Goal: Complete application form: Complete application form

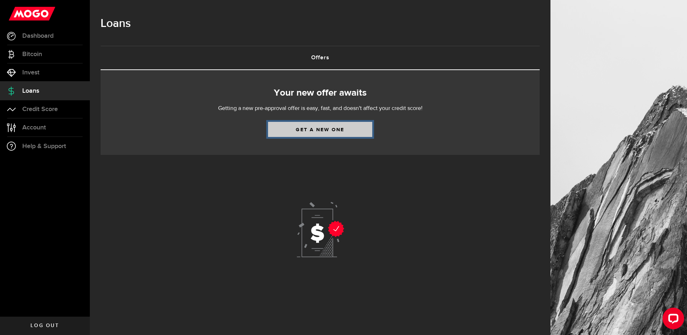
click at [319, 132] on link "Get a new one" at bounding box center [320, 129] width 104 height 15
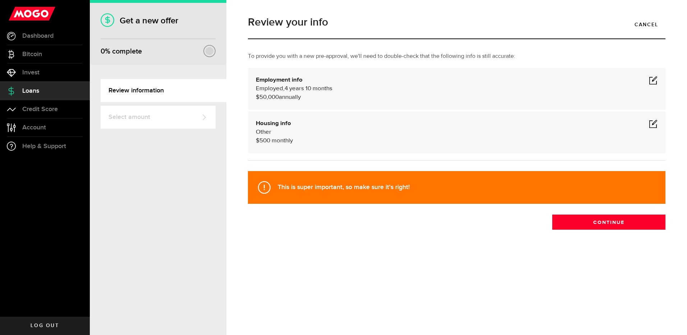
click at [656, 81] on span at bounding box center [653, 80] width 9 height 9
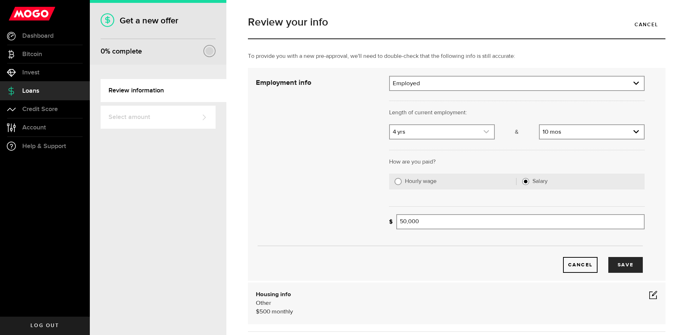
click at [486, 132] on icon "expand select" at bounding box center [486, 132] width 6 height 6
click at [483, 132] on icon "expand select" at bounding box center [486, 132] width 6 height 6
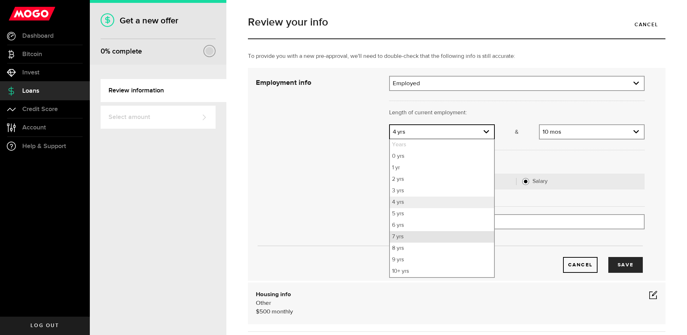
click at [456, 235] on li "7 yrs" at bounding box center [442, 237] width 104 height 12
select select "7"
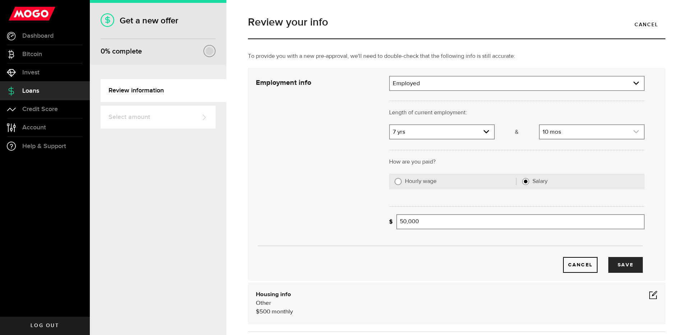
click at [634, 131] on use "expand select" at bounding box center [636, 131] width 5 height 3
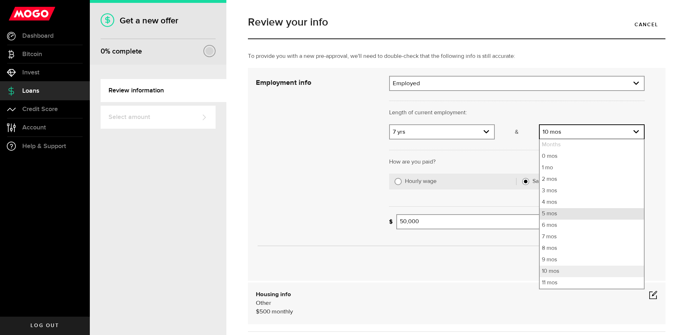
click at [582, 213] on li "5 mos" at bounding box center [592, 214] width 104 height 12
select select "5"
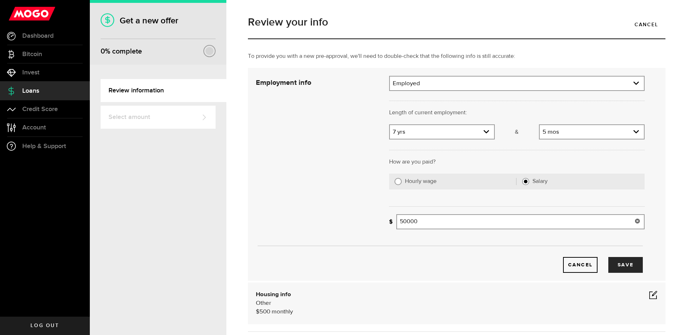
drag, startPoint x: 404, startPoint y: 221, endPoint x: 408, endPoint y: 219, distance: 5.0
click at [404, 221] on input "50000" at bounding box center [520, 221] width 248 height 15
type input "52,000"
click at [473, 262] on div "Cancel Save" at bounding box center [449, 265] width 388 height 16
click at [542, 133] on link "expand select" at bounding box center [592, 132] width 104 height 14
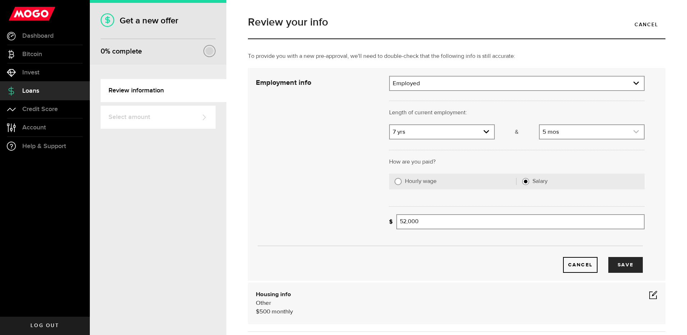
click at [542, 133] on link "expand select" at bounding box center [592, 132] width 104 height 14
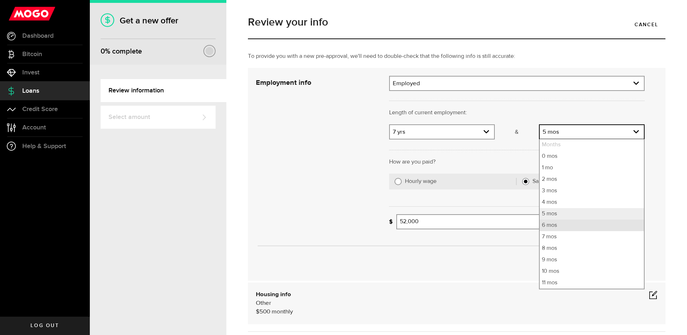
click at [557, 223] on li "6 mos" at bounding box center [592, 226] width 104 height 12
select select "6"
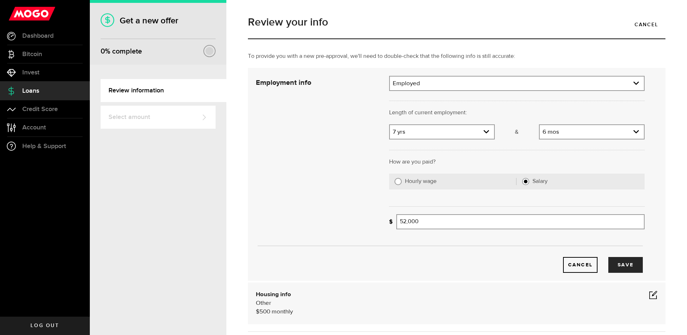
click at [583, 157] on div at bounding box center [517, 149] width 266 height 18
click at [616, 263] on button "Save" at bounding box center [625, 265] width 35 height 16
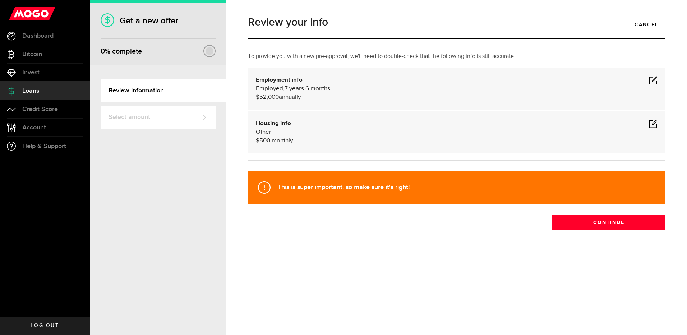
click at [651, 125] on span at bounding box center [653, 123] width 9 height 9
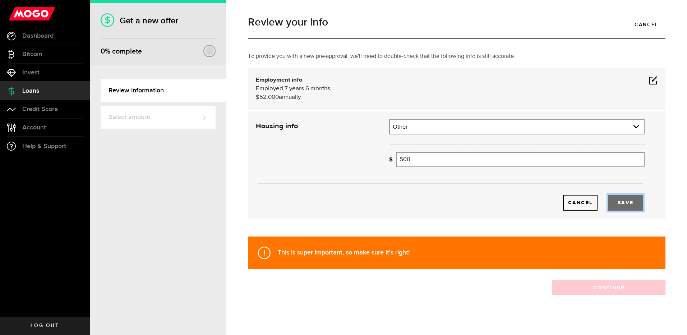
click at [612, 203] on button "Save" at bounding box center [625, 203] width 35 height 16
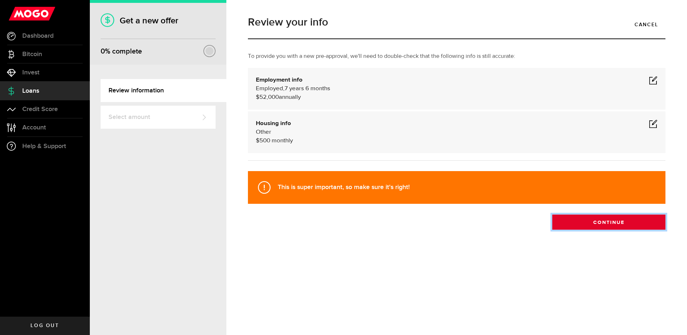
click at [610, 223] on button "Continue" at bounding box center [608, 222] width 113 height 15
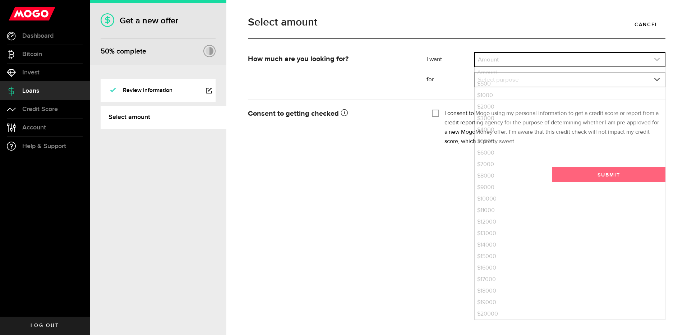
click at [566, 57] on link "expand select" at bounding box center [570, 60] width 190 height 14
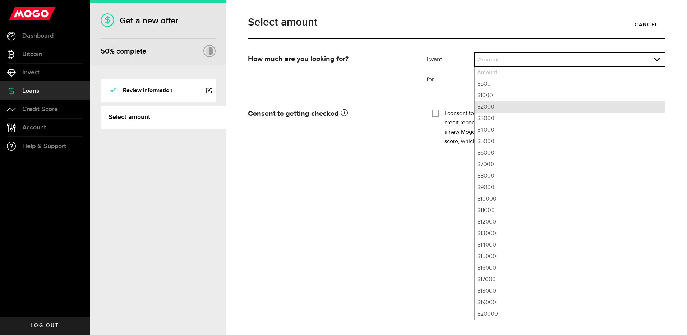
click at [559, 105] on li "$2000" at bounding box center [570, 107] width 190 height 12
select select "2000"
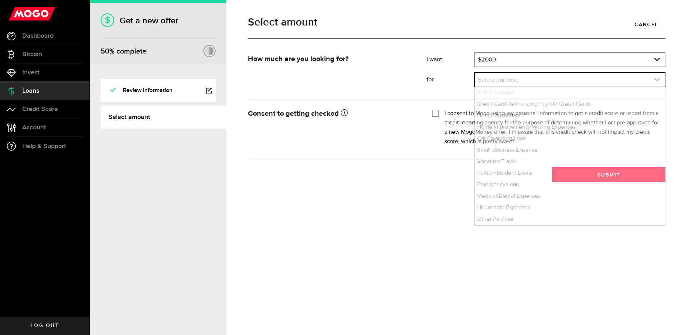
click at [546, 82] on link "expand select" at bounding box center [570, 80] width 190 height 14
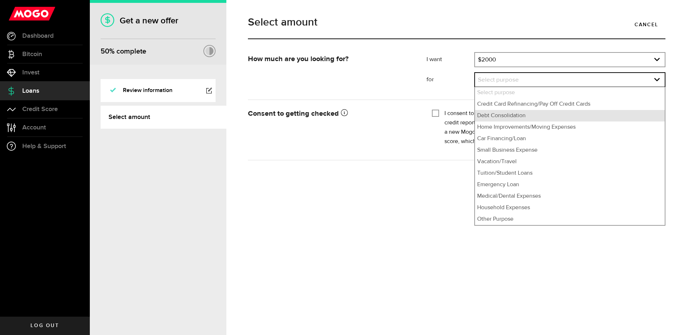
click at [546, 119] on li "Debt Consolidation" at bounding box center [570, 116] width 190 height 12
select select "Debt Consolidation"
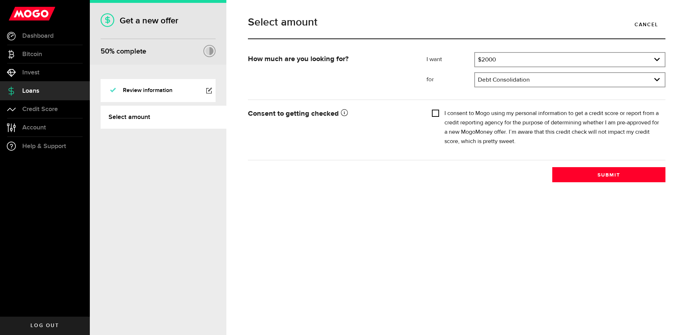
click at [434, 115] on input "I consent to Mogo using my personal information to get a credit score or report…" at bounding box center [435, 112] width 7 height 7
checkbox input "true"
click at [603, 174] on button "Submit" at bounding box center [608, 174] width 113 height 15
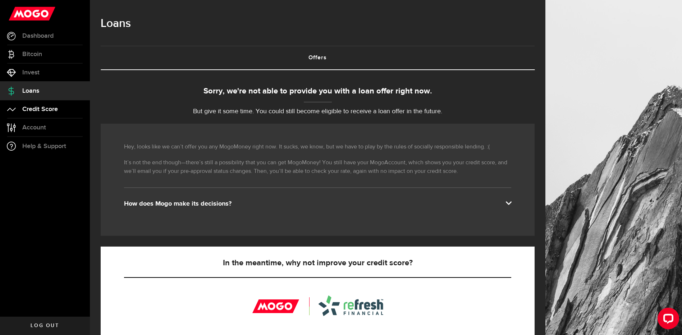
click at [42, 106] on span "Credit Score" at bounding box center [40, 109] width 36 height 6
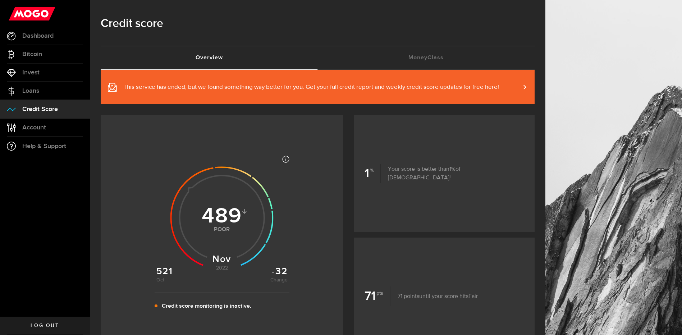
click at [48, 323] on span "Log out" at bounding box center [45, 325] width 28 height 5
